Goal: Find specific page/section: Find specific page/section

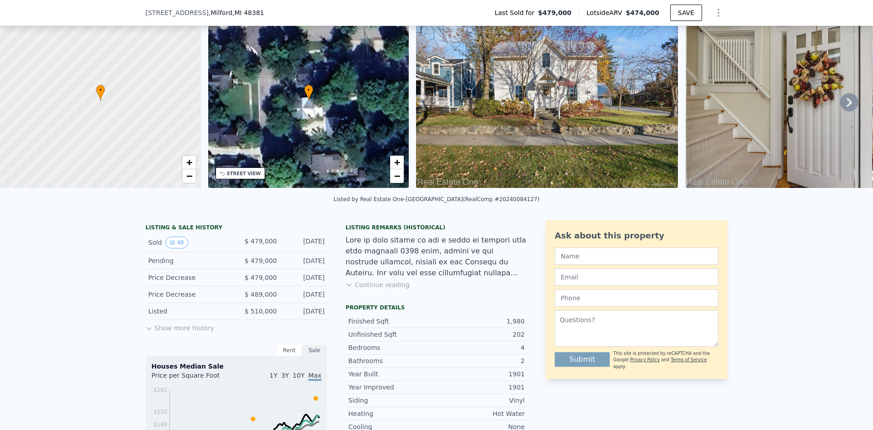
scroll to position [90, 0]
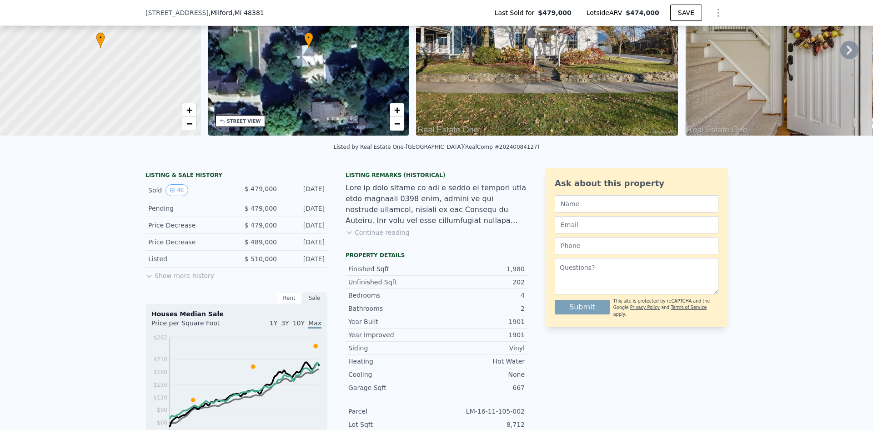
click at [167, 280] on button "Show more history" at bounding box center [179, 273] width 69 height 13
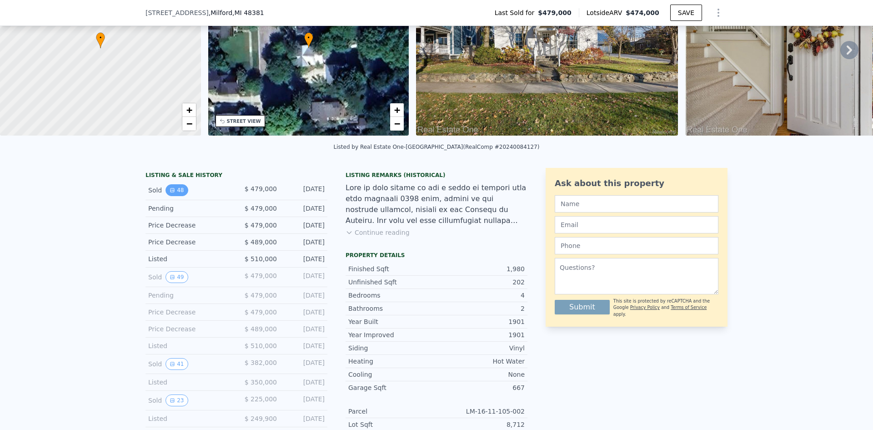
click at [172, 196] on button "48" at bounding box center [176, 190] width 22 height 12
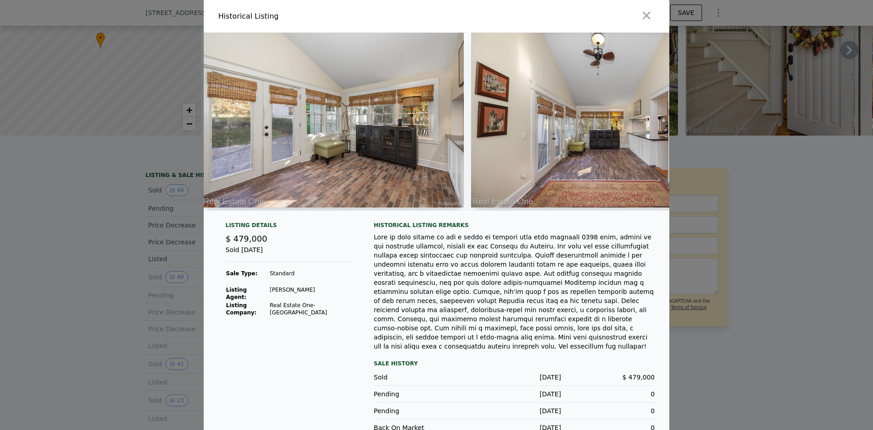
scroll to position [0, 3111]
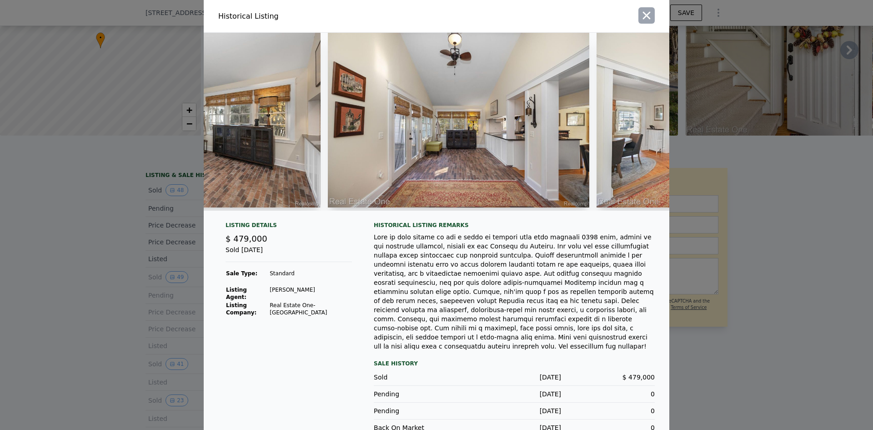
click at [646, 15] on icon "button" at bounding box center [646, 15] width 13 height 13
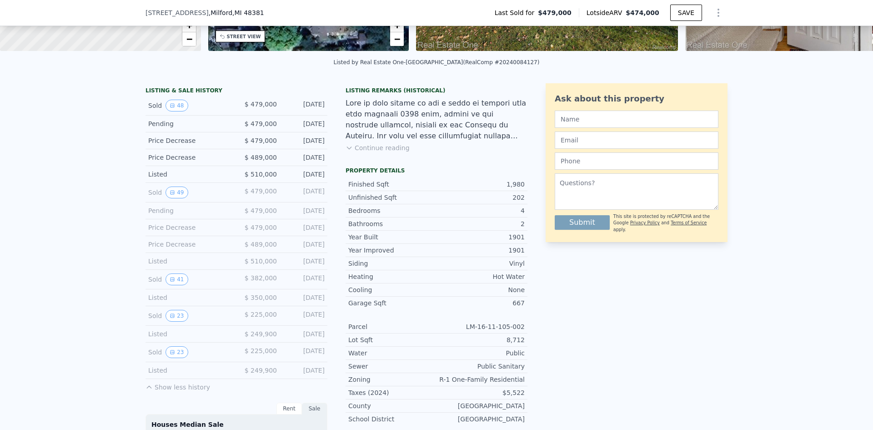
scroll to position [173, 0]
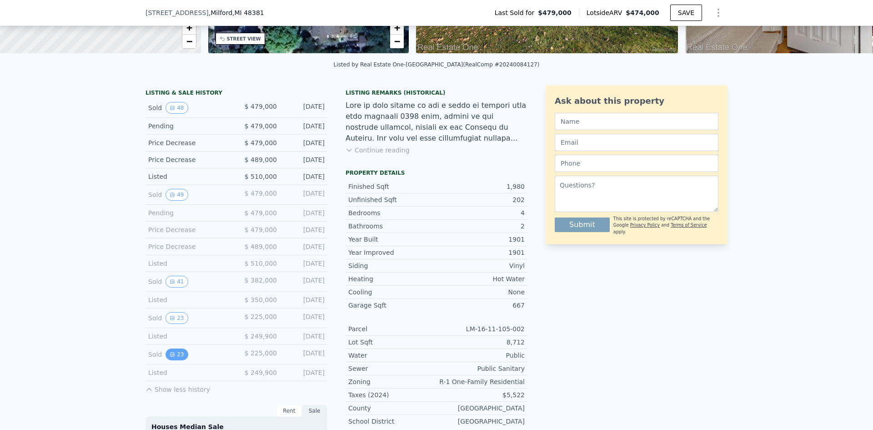
click at [171, 360] on button "23" at bounding box center [176, 354] width 22 height 12
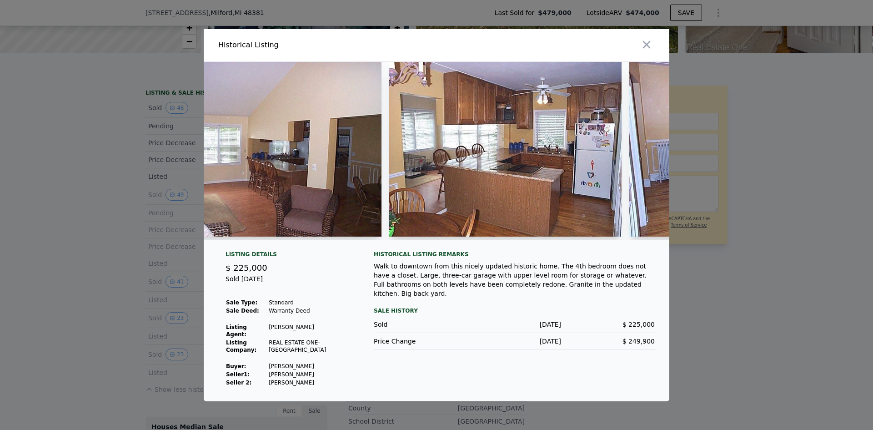
scroll to position [0, 965]
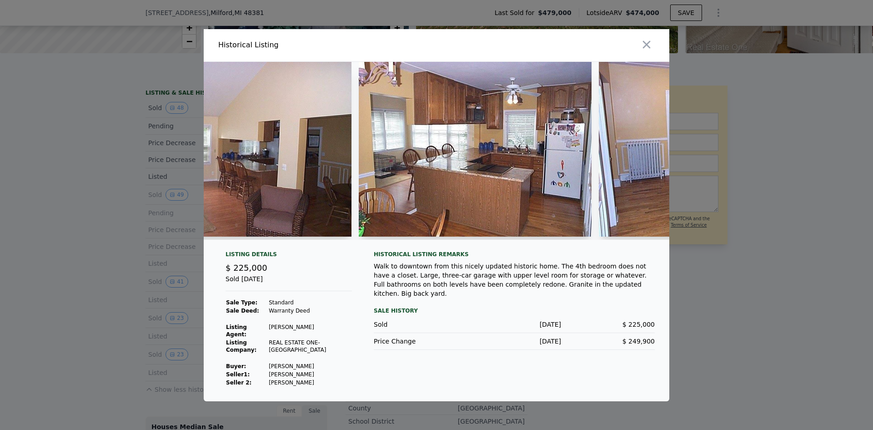
click at [103, 223] on div at bounding box center [436, 215] width 873 height 430
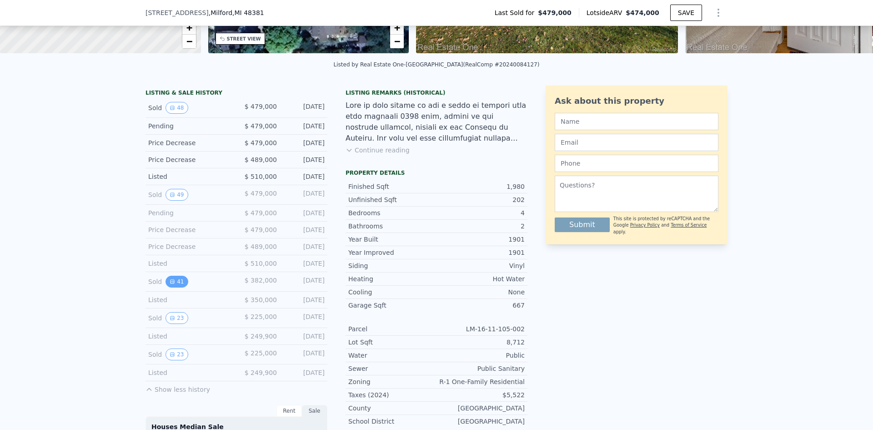
click at [173, 286] on button "41" at bounding box center [176, 281] width 22 height 12
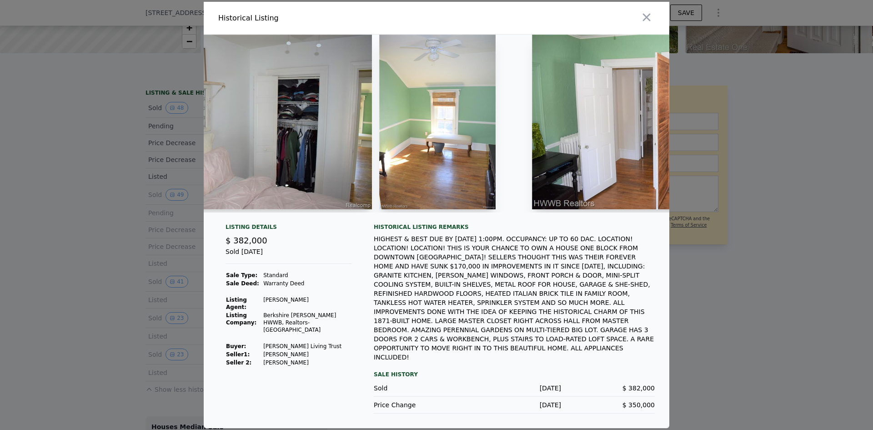
scroll to position [0, 4996]
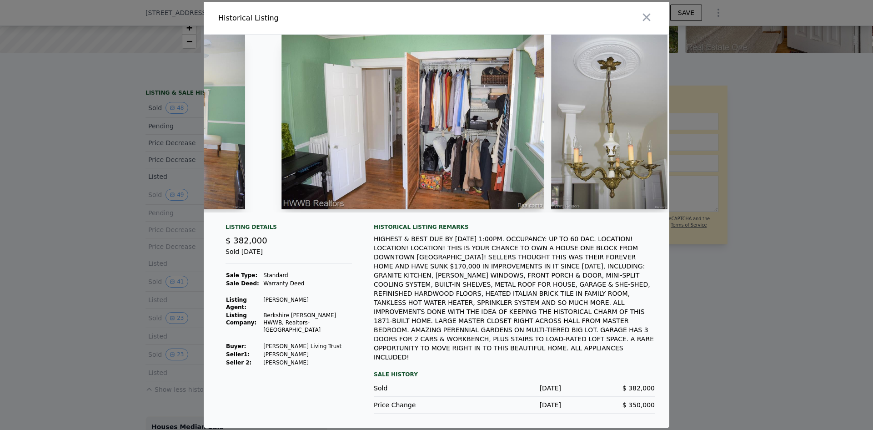
click at [805, 282] on div at bounding box center [436, 215] width 873 height 430
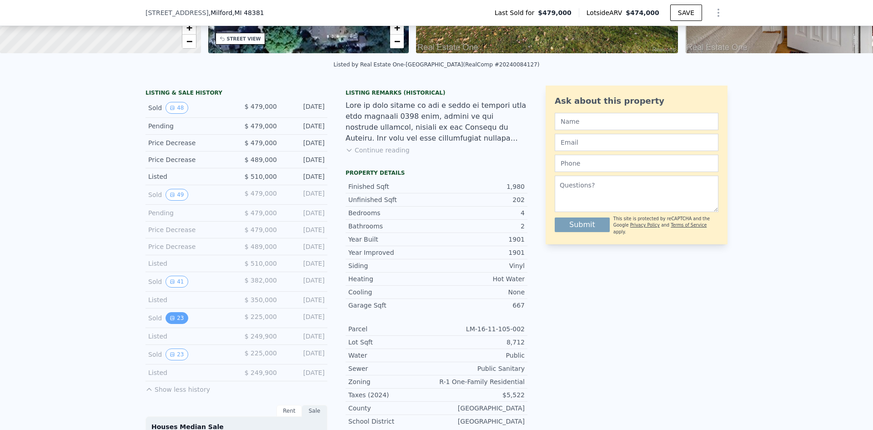
click at [178, 321] on button "23" at bounding box center [176, 318] width 22 height 12
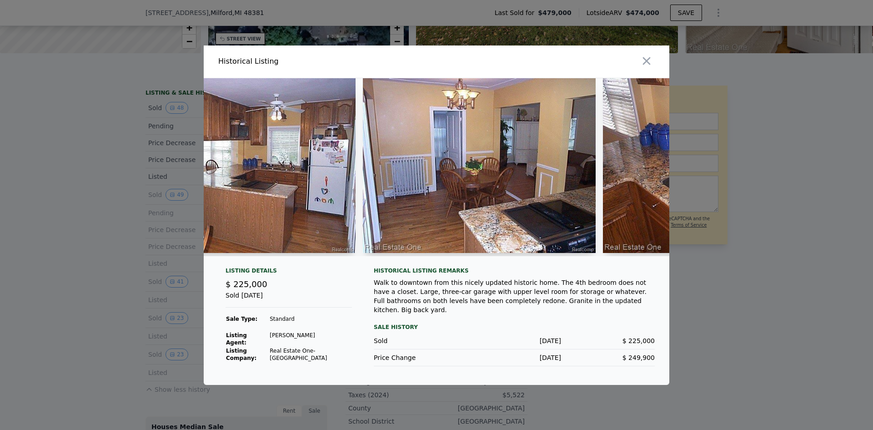
scroll to position [0, 1109]
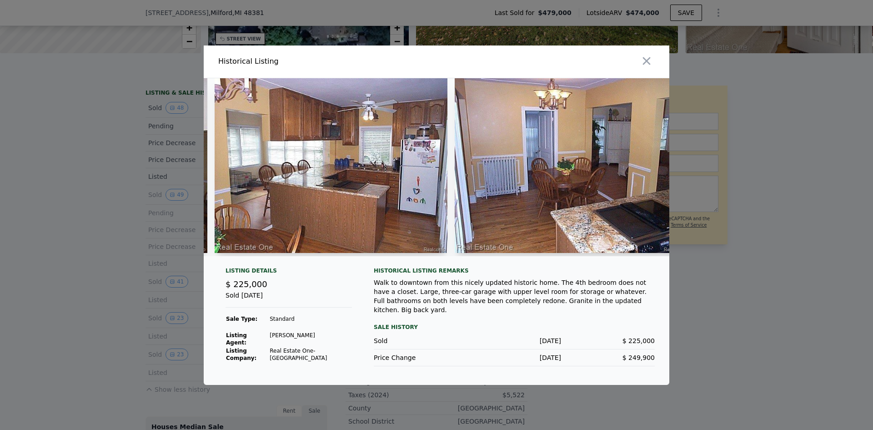
click at [144, 220] on div at bounding box center [436, 215] width 873 height 430
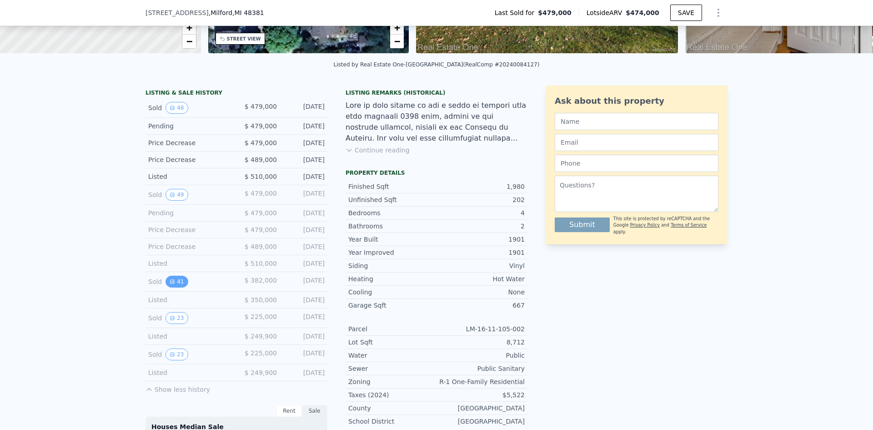
click at [171, 283] on button "41" at bounding box center [176, 281] width 22 height 12
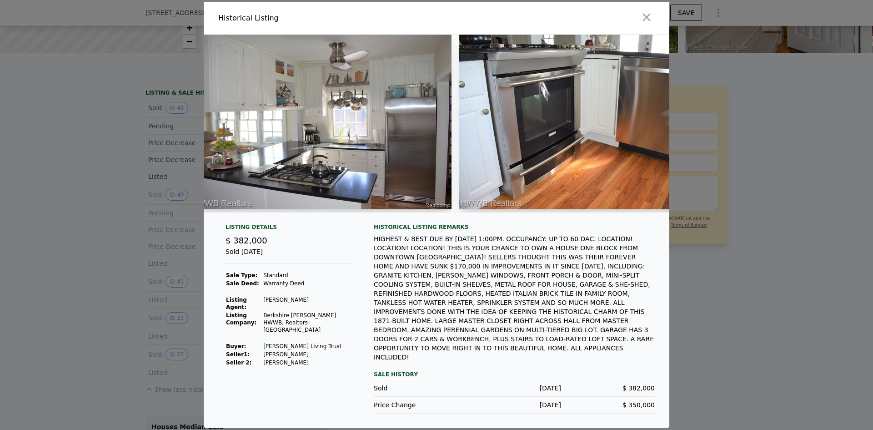
scroll to position [0, 1769]
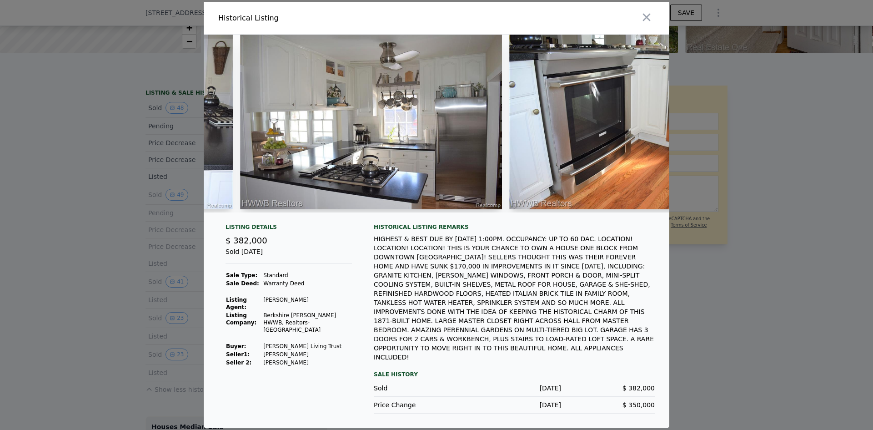
drag, startPoint x: 104, startPoint y: 203, endPoint x: 138, endPoint y: 155, distance: 58.4
click at [105, 202] on div at bounding box center [436, 215] width 873 height 430
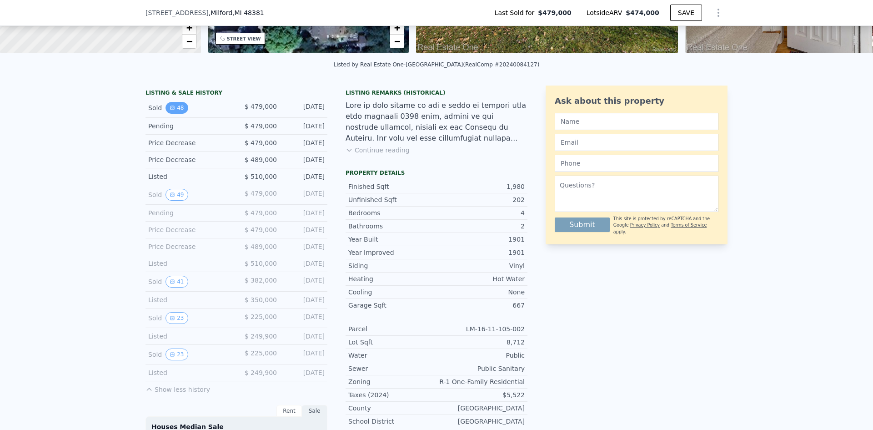
click at [175, 114] on button "48" at bounding box center [176, 108] width 22 height 12
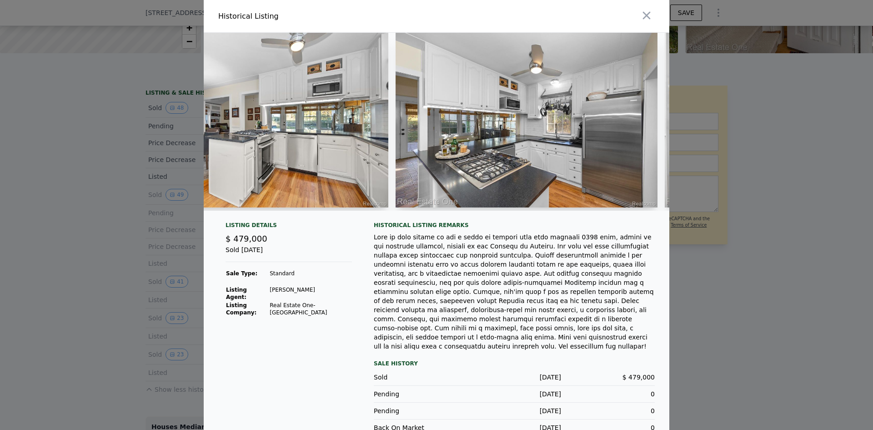
scroll to position [0, 1707]
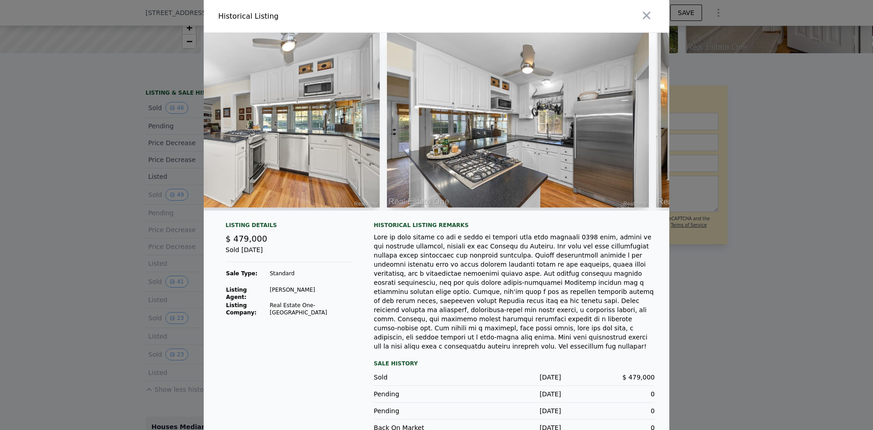
click at [46, 180] on div at bounding box center [436, 215] width 873 height 430
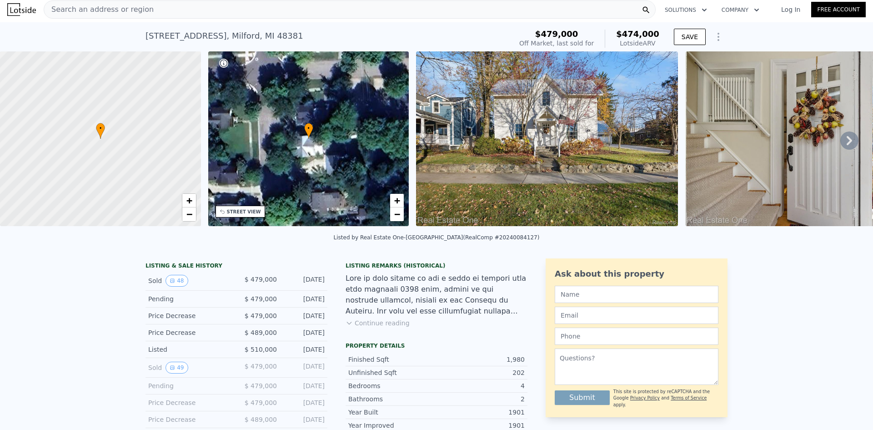
scroll to position [0, 0]
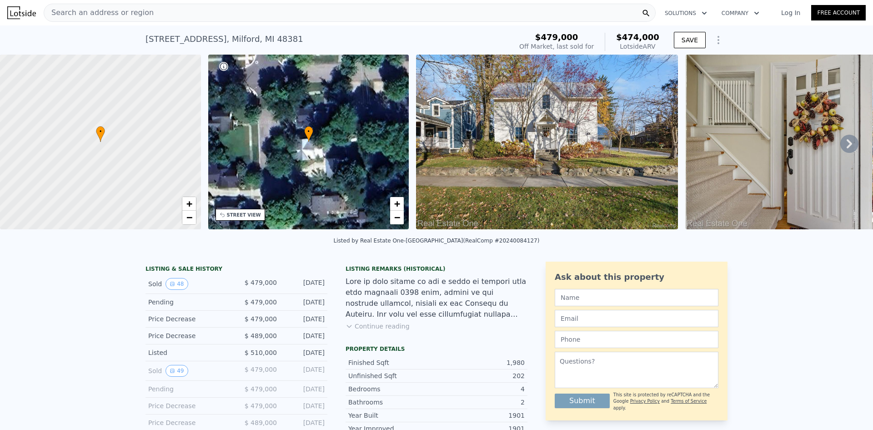
click at [102, 9] on span "Search an address or region" at bounding box center [99, 12] width 110 height 11
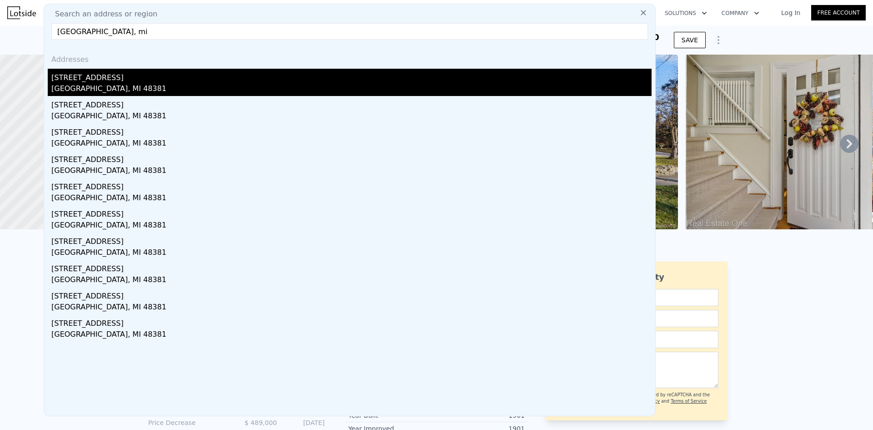
type input "[GEOGRAPHIC_DATA], mi"
click at [109, 81] on div "[STREET_ADDRESS]" at bounding box center [351, 76] width 600 height 15
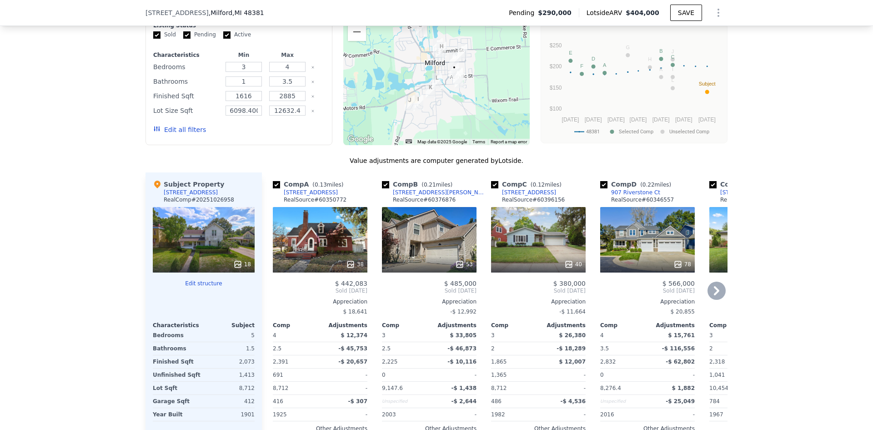
scroll to position [817, 0]
